Goal: Transaction & Acquisition: Purchase product/service

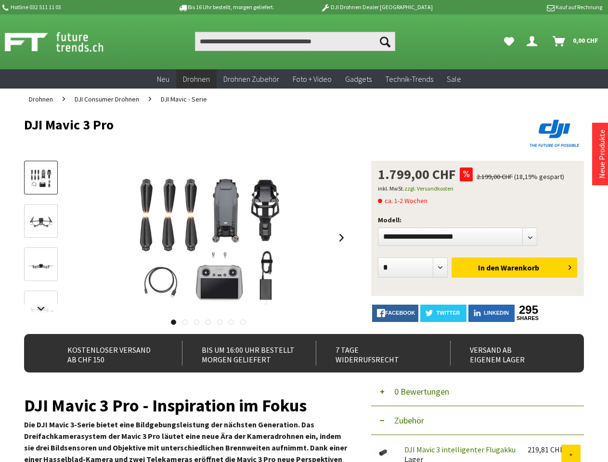
click at [304, 231] on img at bounding box center [208, 238] width 193 height 154
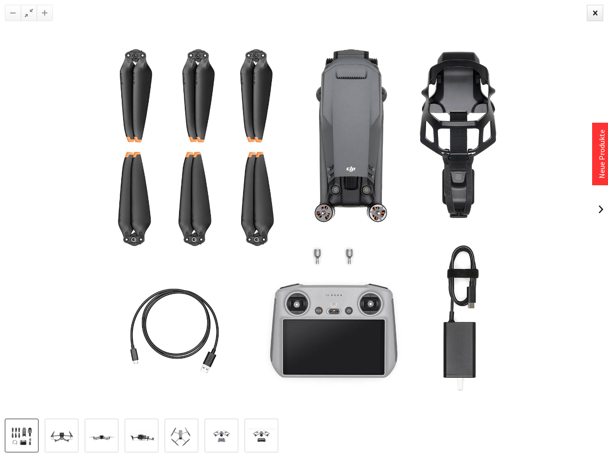
click at [304, 286] on img at bounding box center [304, 209] width 524 height 419
click at [42, 309] on img at bounding box center [304, 209] width 524 height 419
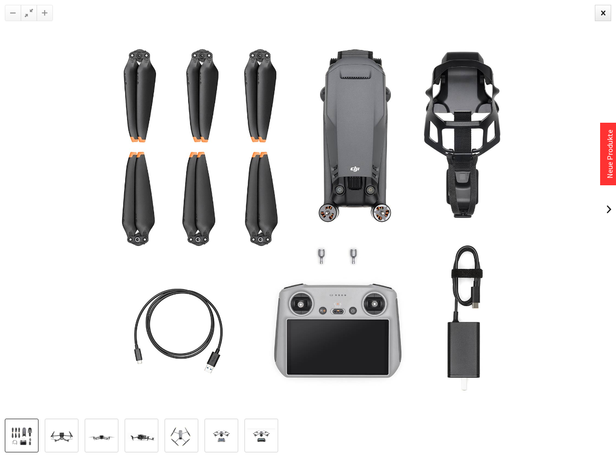
click at [208, 238] on img at bounding box center [308, 209] width 524 height 419
click at [342, 238] on img at bounding box center [308, 209] width 524 height 419
click at [173, 322] on img at bounding box center [308, 209] width 524 height 419
click at [184, 322] on img at bounding box center [308, 209] width 524 height 419
click at [196, 322] on img at bounding box center [308, 209] width 524 height 419
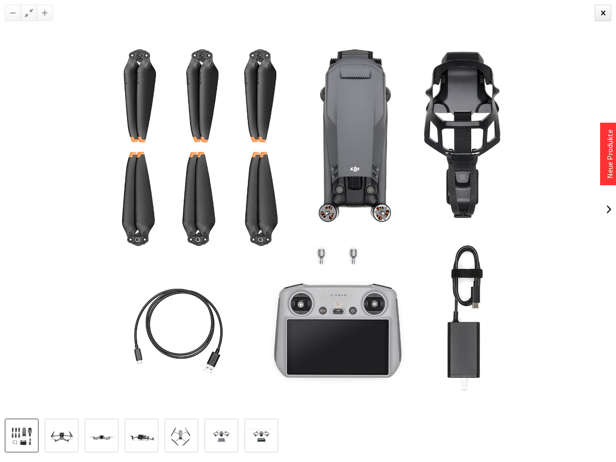
click at [208, 322] on img at bounding box center [308, 209] width 524 height 419
click at [220, 322] on img at bounding box center [308, 209] width 524 height 419
